Goal: Information Seeking & Learning: Learn about a topic

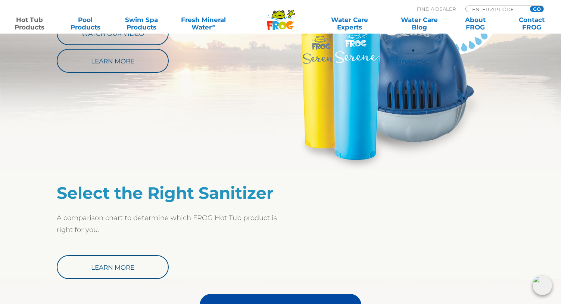
scroll to position [336, 0]
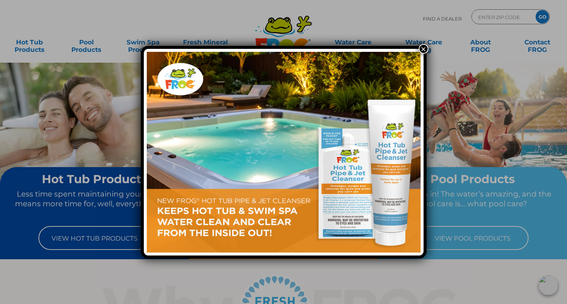
click at [463, 240] on div "×" at bounding box center [283, 152] width 567 height 304
click at [423, 45] on button "×" at bounding box center [424, 49] width 10 height 10
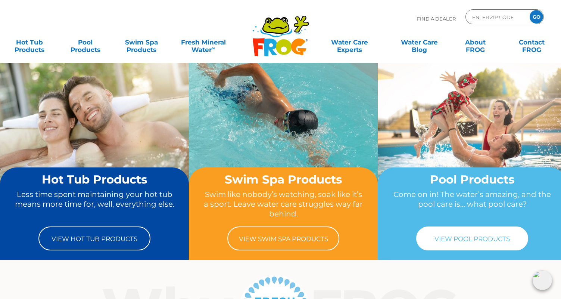
click at [466, 240] on link "View Pool Products" at bounding box center [472, 238] width 112 height 24
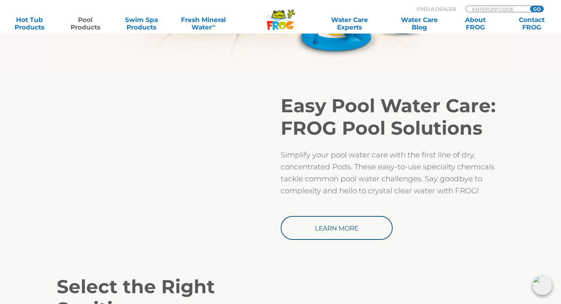
scroll to position [597, 0]
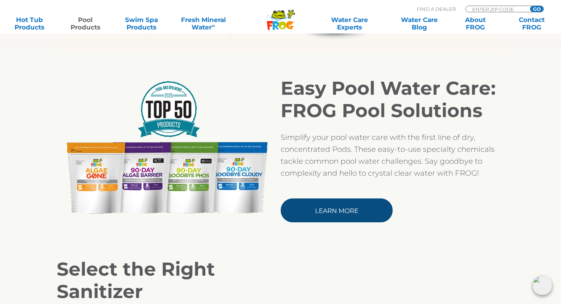
click at [365, 212] on link "Learn More" at bounding box center [337, 211] width 112 height 24
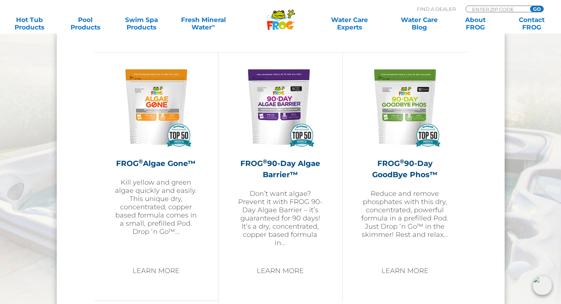
scroll to position [784, 0]
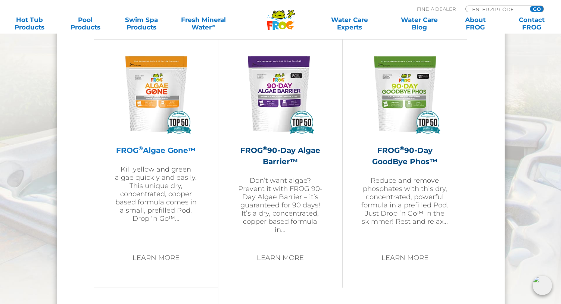
click at [152, 151] on h2 "FROG ® Algae Gone™" at bounding box center [156, 150] width 87 height 11
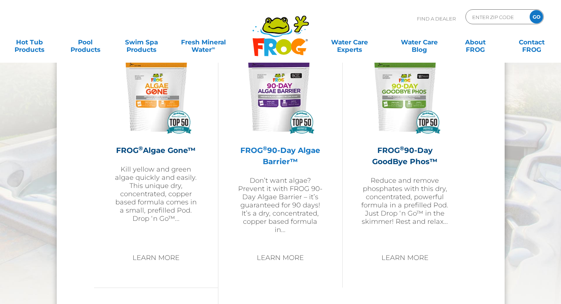
click at [275, 151] on h2 "FROG ® 90-Day Algae Barrier™" at bounding box center [280, 156] width 87 height 22
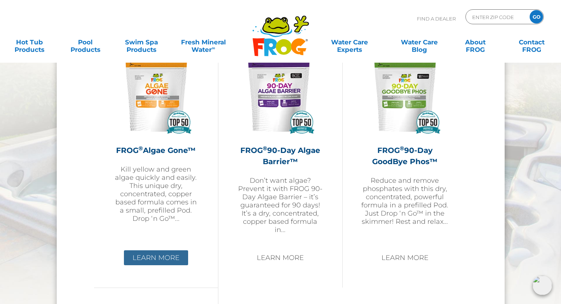
click at [155, 253] on link "Learn More" at bounding box center [156, 258] width 64 height 15
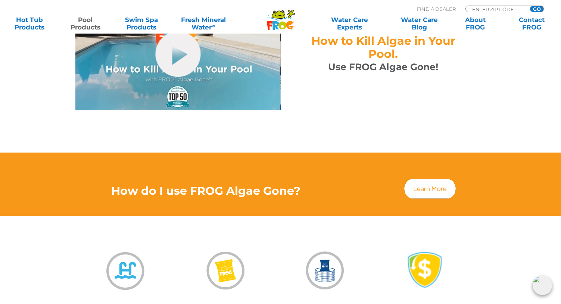
scroll to position [448, 0]
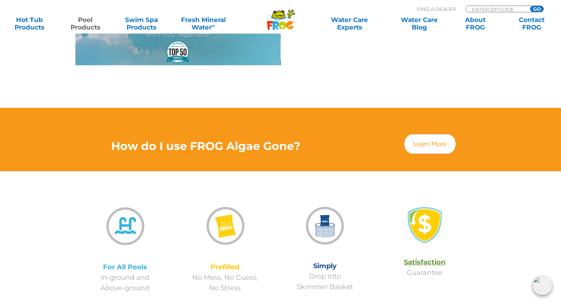
click at [422, 133] on img at bounding box center [430, 144] width 54 height 22
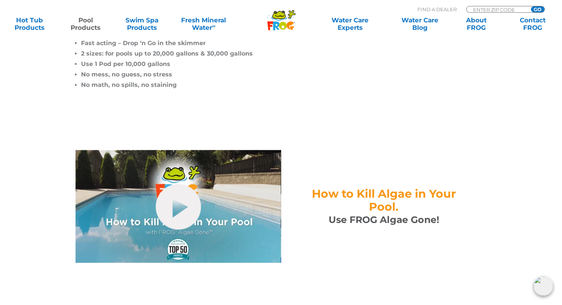
scroll to position [261, 0]
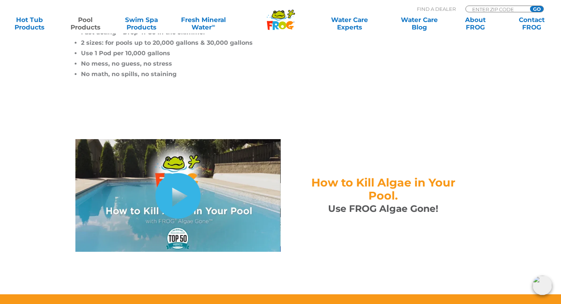
click at [180, 180] on link "hide-me" at bounding box center [177, 196] width 45 height 46
